Goal: Navigation & Orientation: Understand site structure

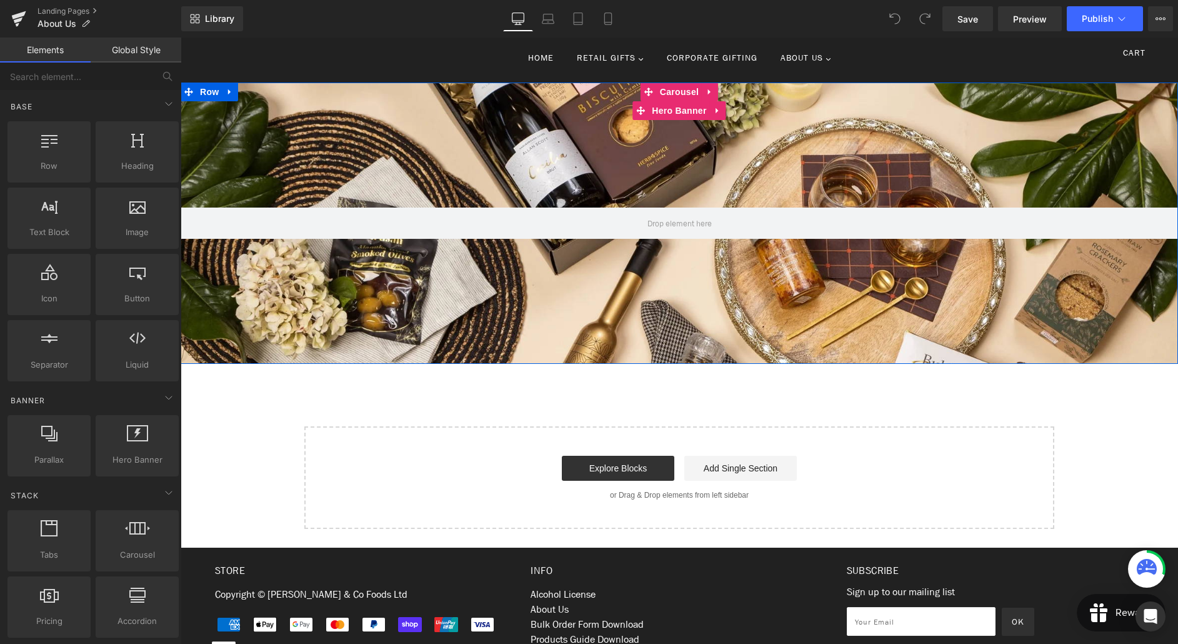
scroll to position [145, 0]
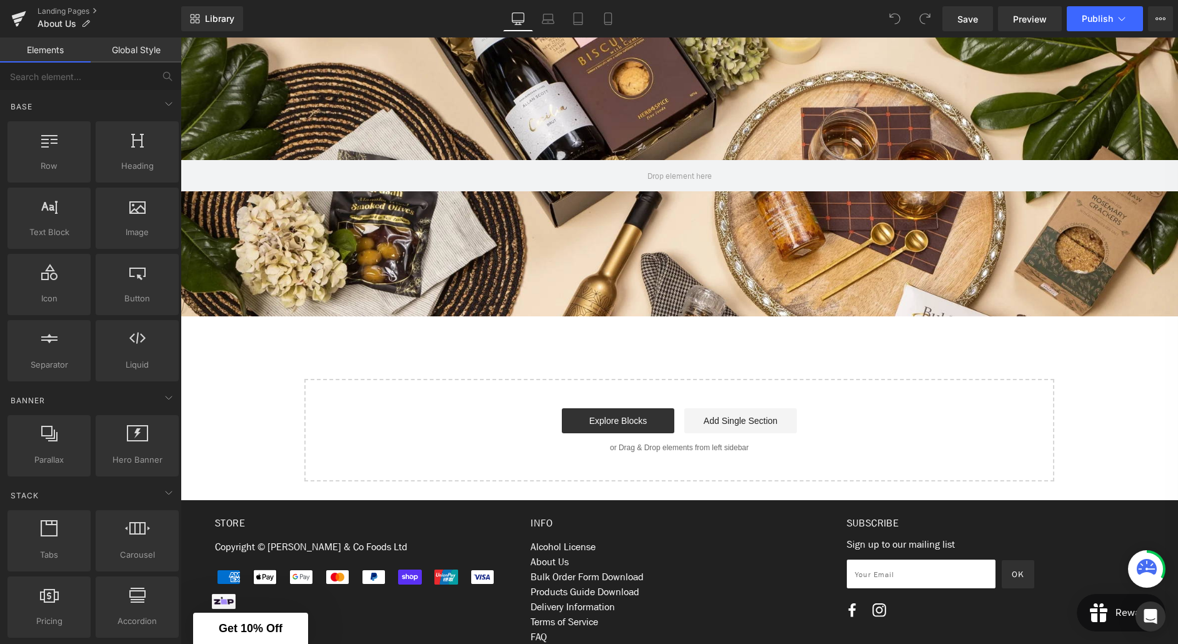
click at [620, 330] on div "Hero Banner Hero Banner Hero Banner Hero Banner ‹ › Carousel Row Select your la…" at bounding box center [680, 258] width 998 height 446
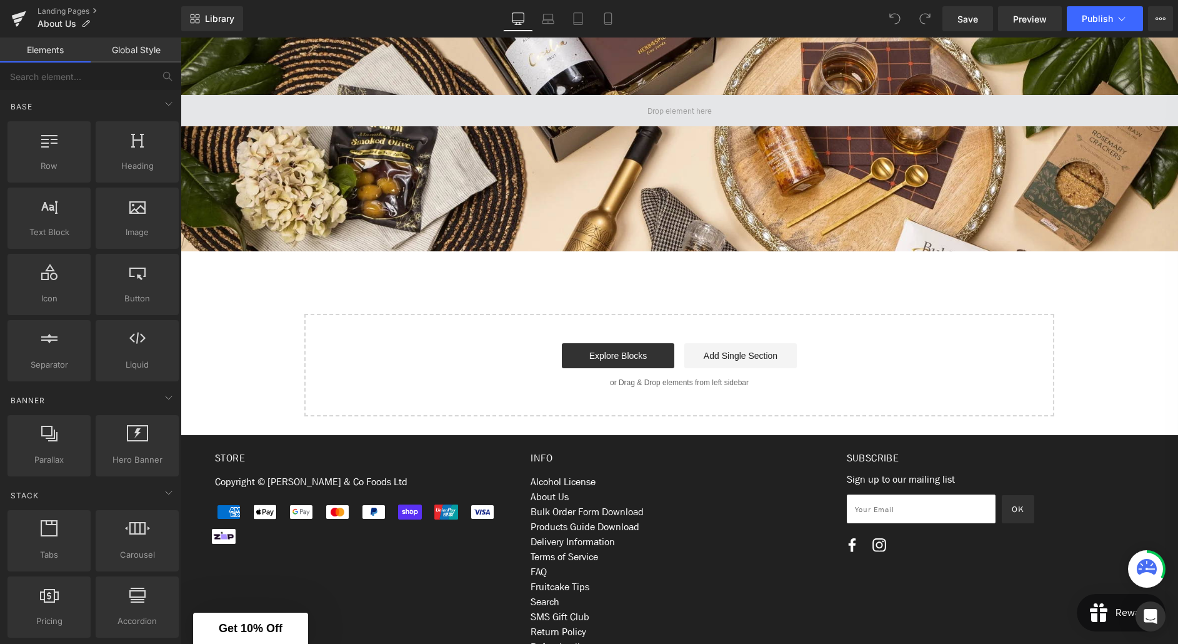
scroll to position [0, 0]
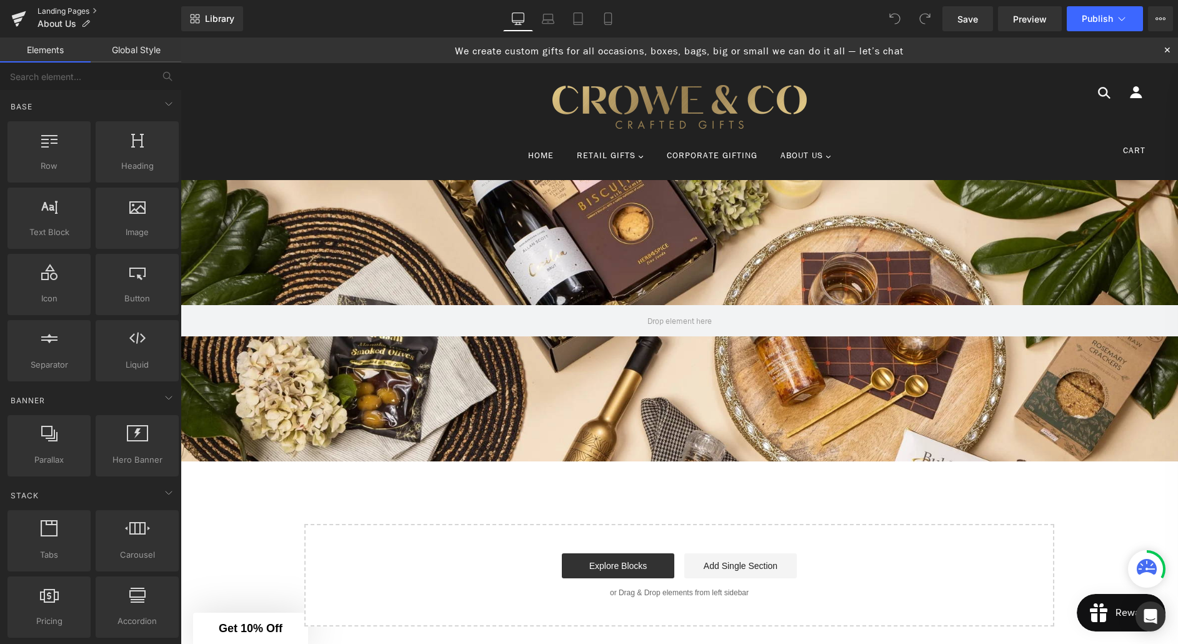
click at [78, 8] on link "Landing Pages" at bounding box center [110, 11] width 144 height 10
